Goal: Check status

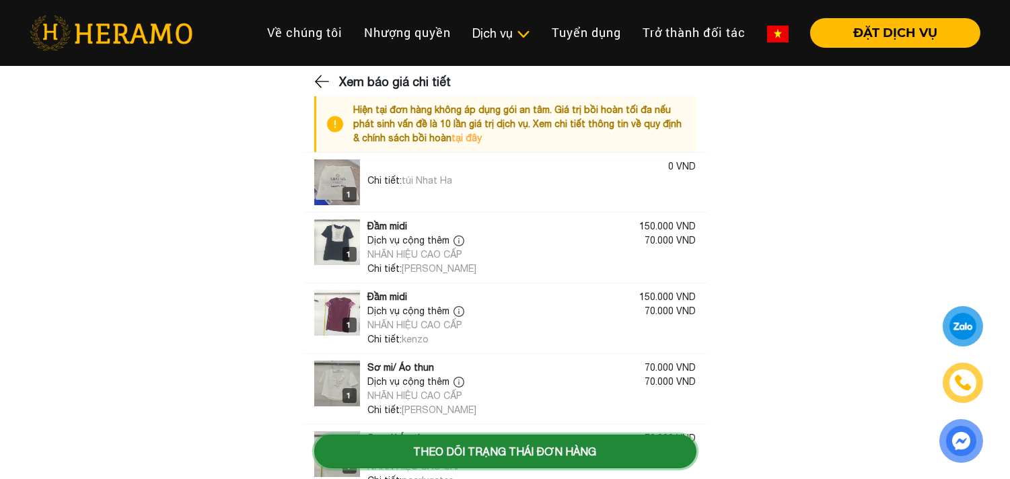
click at [608, 453] on button "Theo dõi trạng thái đơn hàng" at bounding box center [505, 452] width 382 height 34
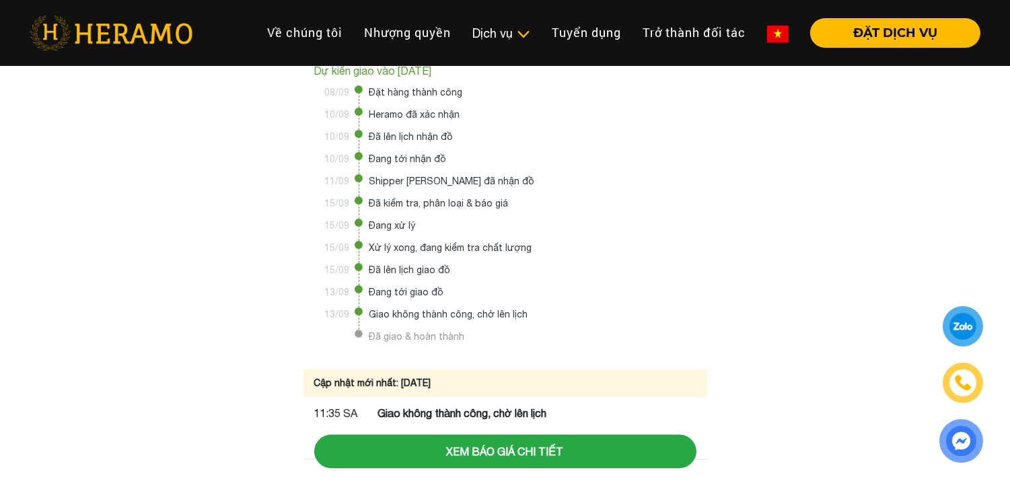
scroll to position [67, 0]
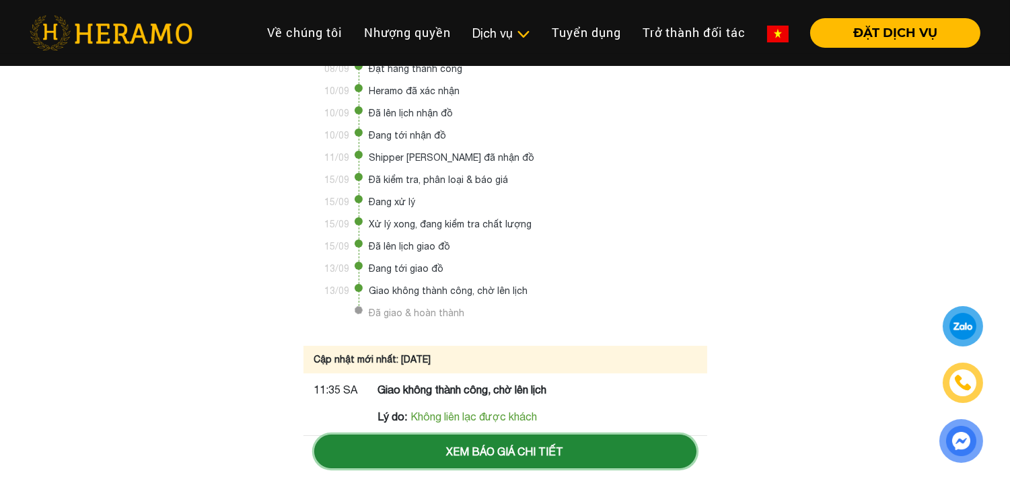
click at [545, 467] on button "Xem báo giá chi tiết" at bounding box center [505, 452] width 382 height 34
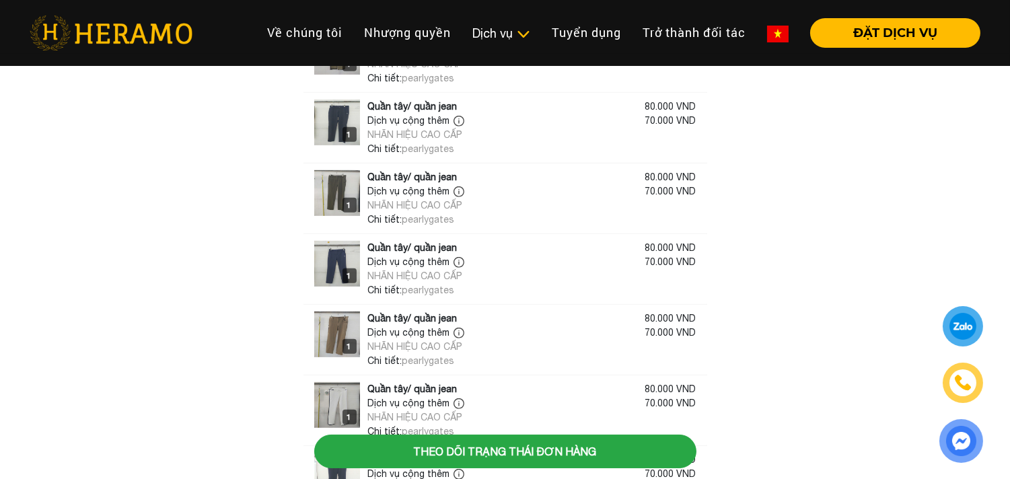
scroll to position [1421, 0]
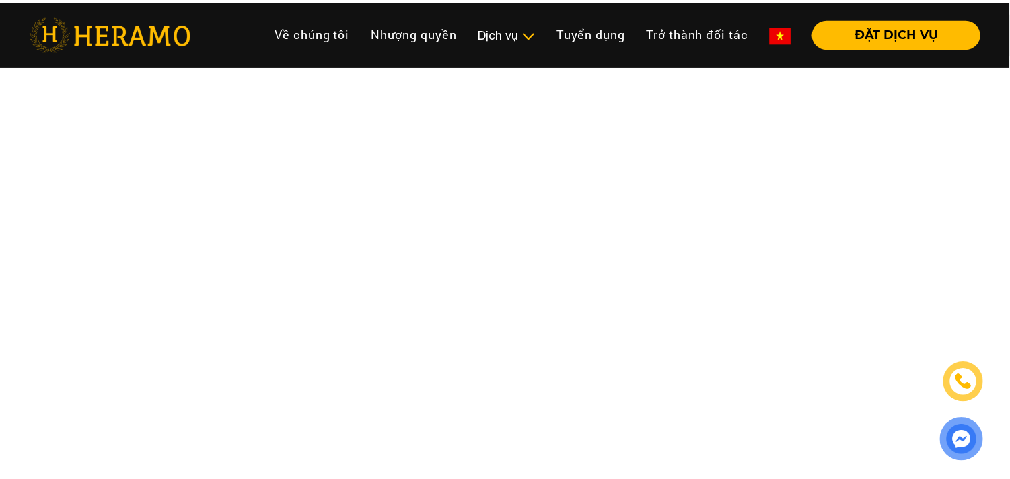
scroll to position [1421, 0]
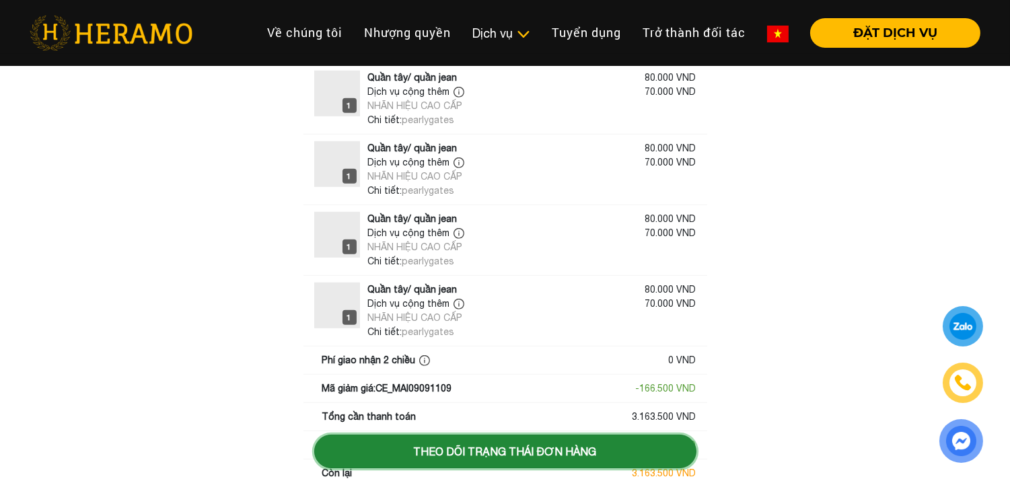
click at [622, 446] on button "Theo dõi trạng thái đơn hàng" at bounding box center [505, 452] width 382 height 34
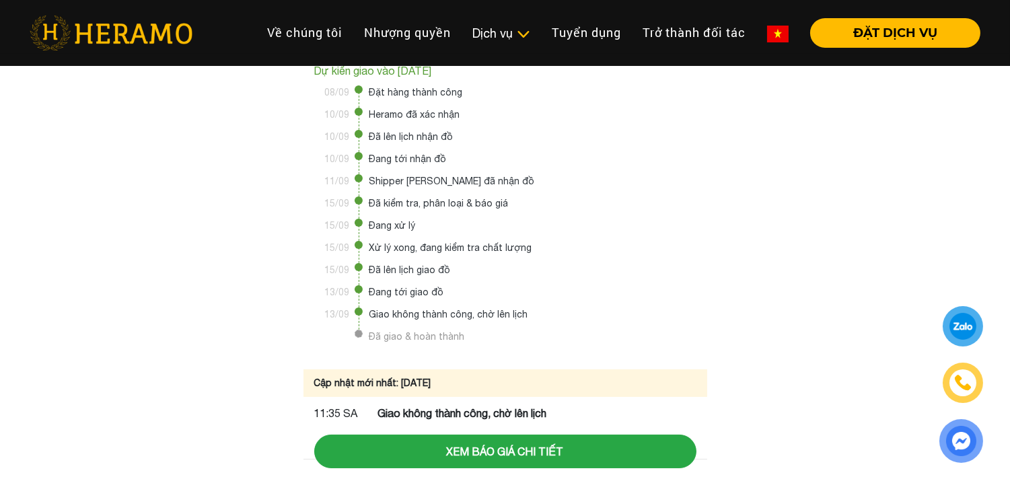
scroll to position [67, 0]
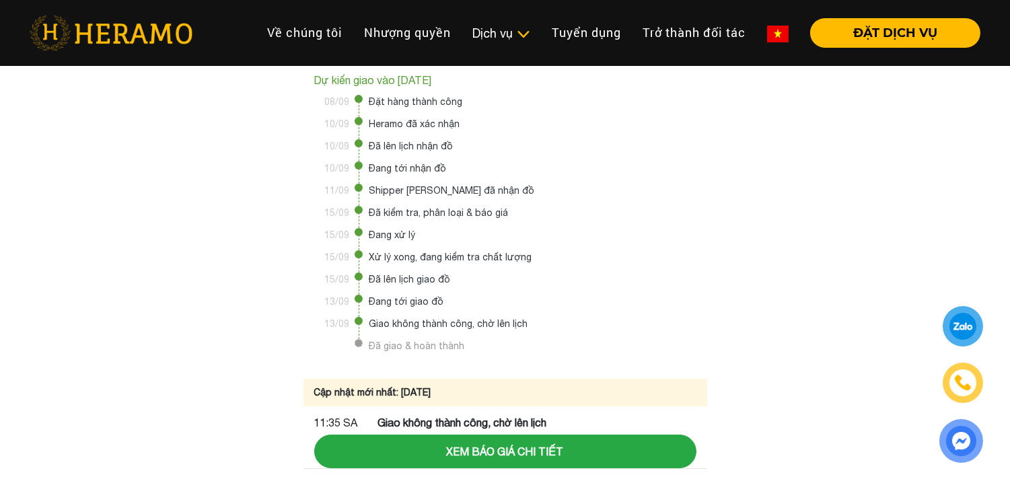
scroll to position [67, 0]
